Goal: Check status: Check status

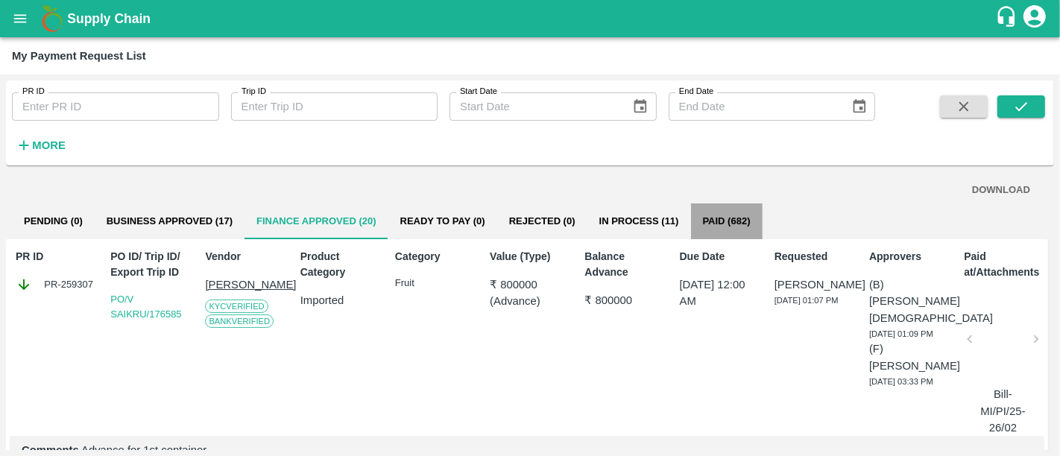
click at [733, 227] on button "Paid (682)" at bounding box center [727, 221] width 72 height 36
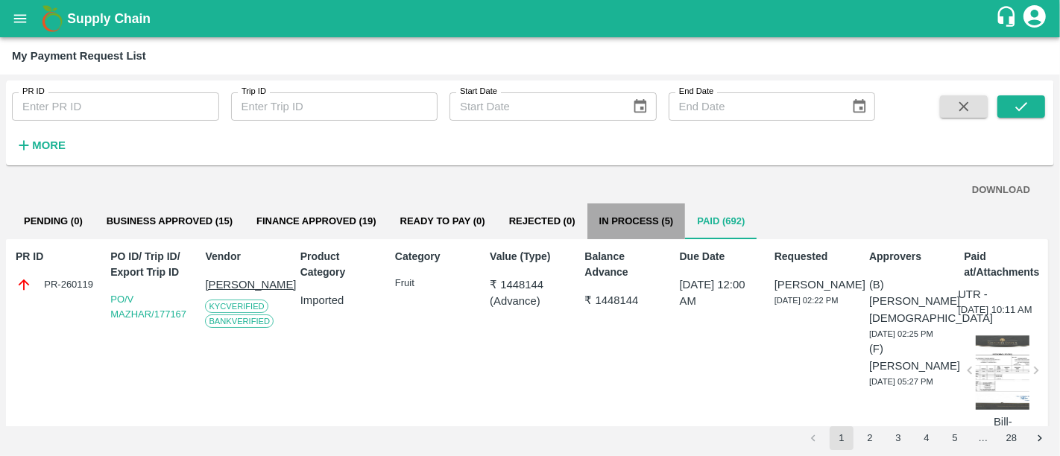
click at [622, 215] on button "In Process (5)" at bounding box center [636, 221] width 98 height 36
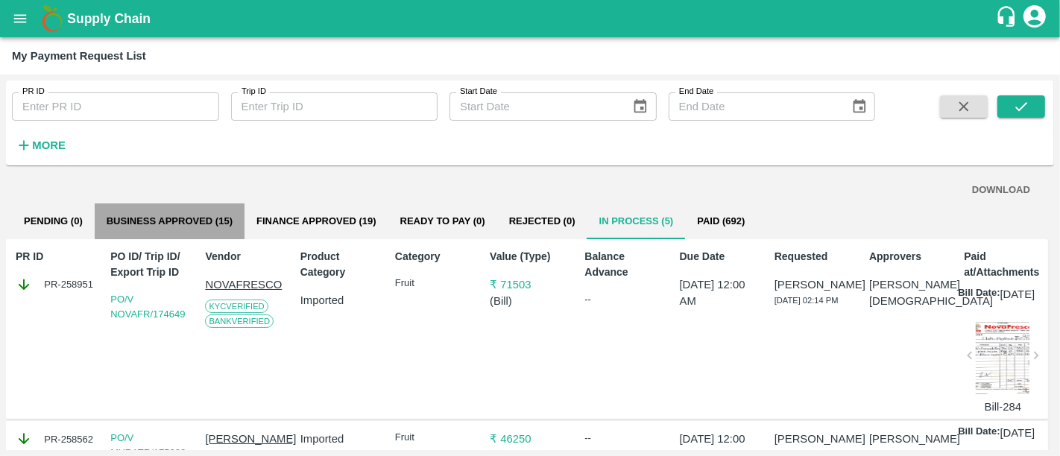
click at [182, 218] on button "Business Approved (15)" at bounding box center [170, 221] width 150 height 36
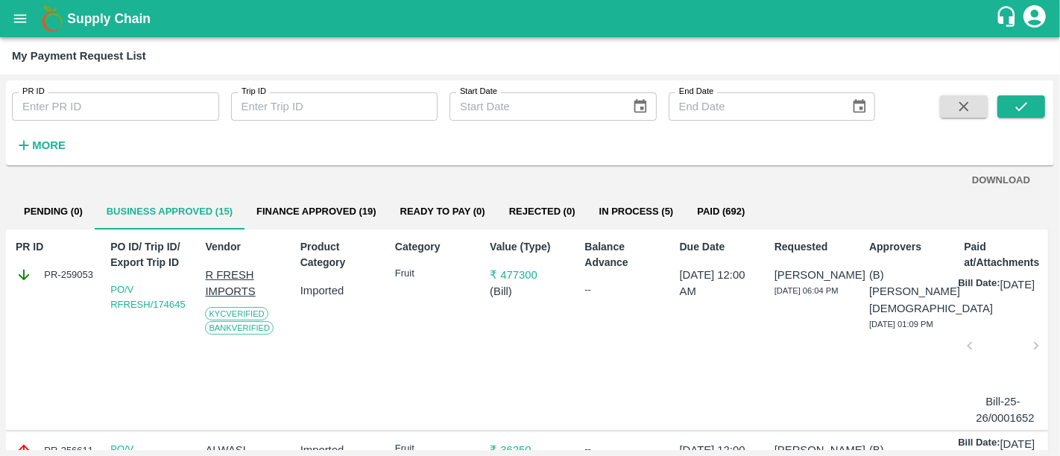
scroll to position [6, 0]
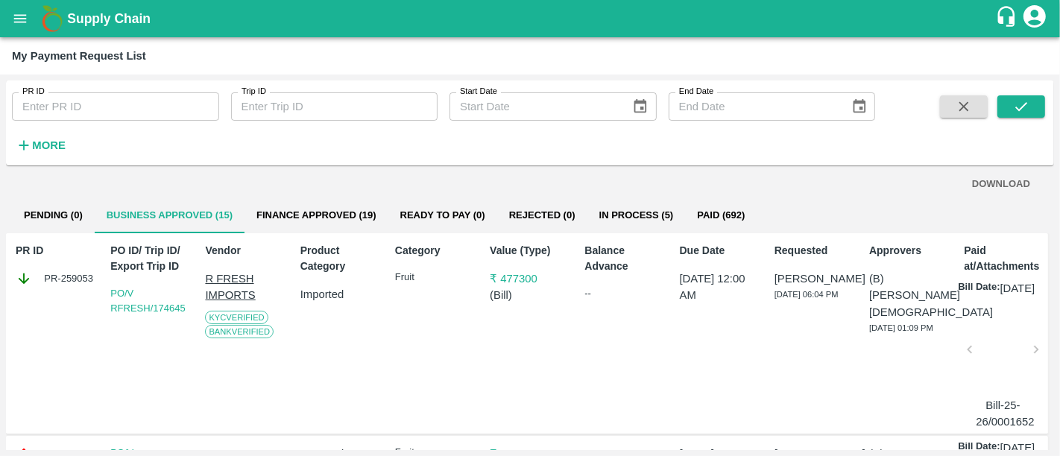
click at [157, 23] on h1 "Supply Chain" at bounding box center [531, 18] width 928 height 21
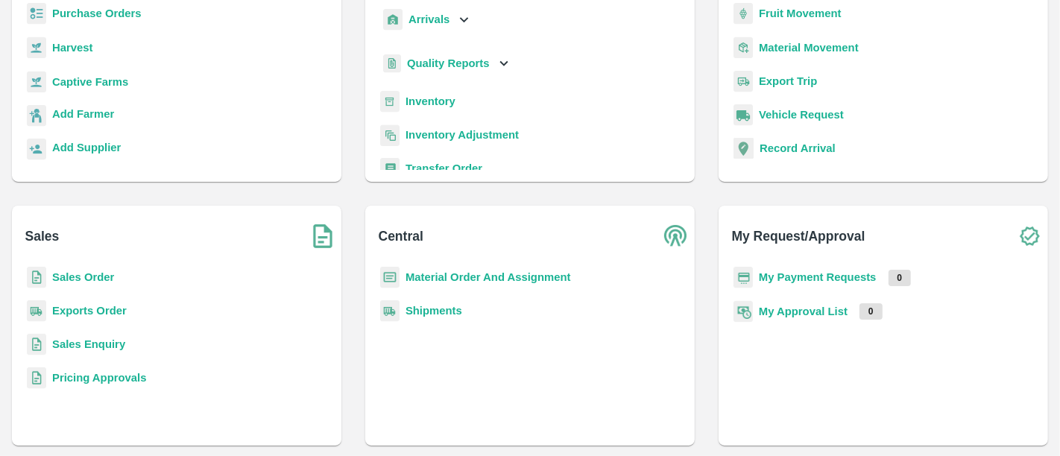
scroll to position [127, 0]
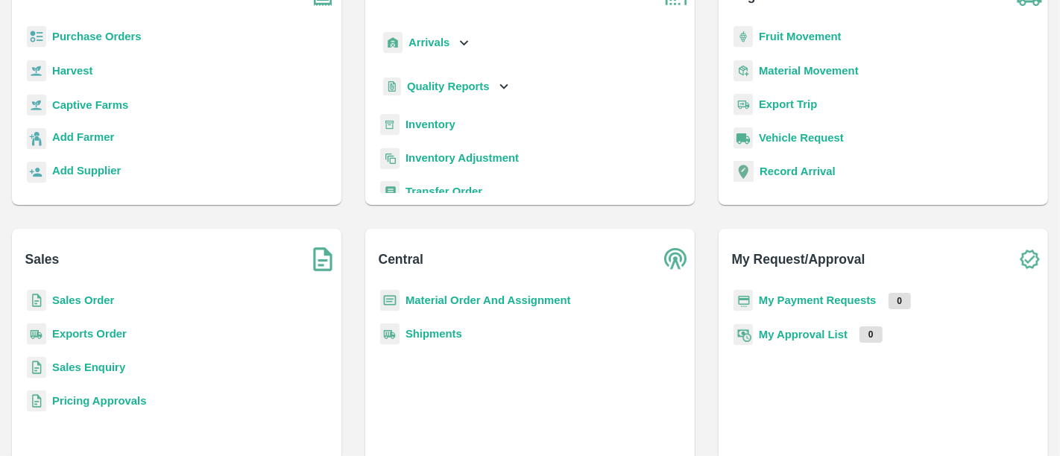
click at [800, 298] on b "My Payment Requests" at bounding box center [818, 300] width 118 height 12
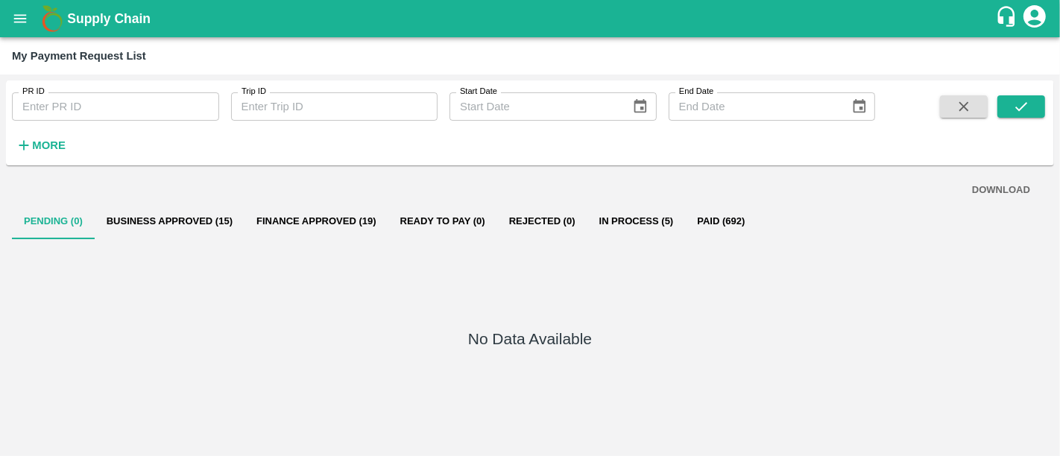
click at [144, 19] on b "Supply Chain" at bounding box center [108, 18] width 83 height 15
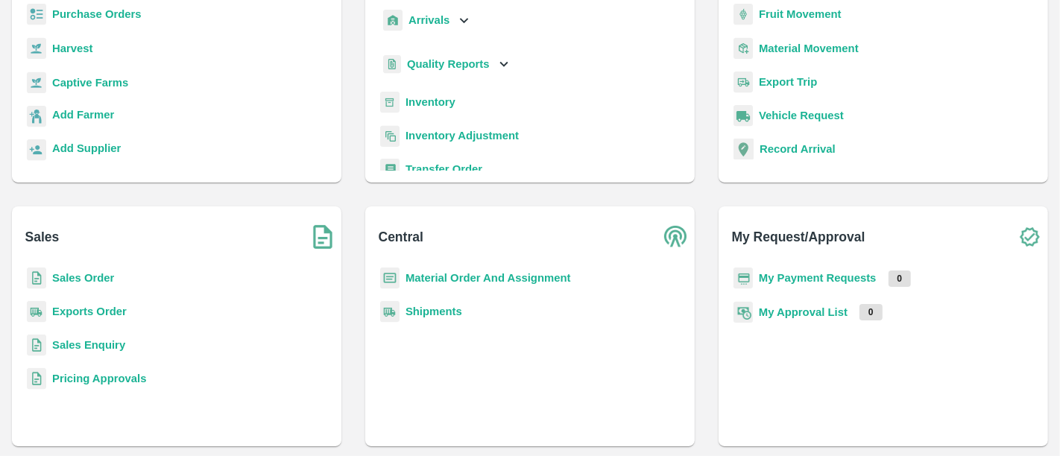
scroll to position [151, 0]
